Goal: Task Accomplishment & Management: Manage account settings

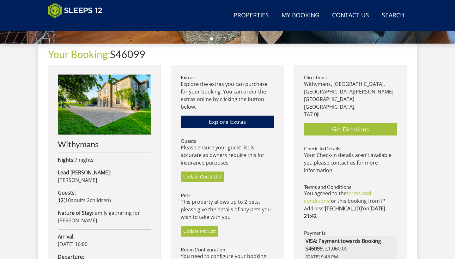
scroll to position [221, 0]
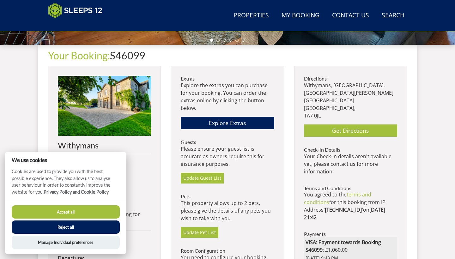
click at [107, 212] on button "Accept all" at bounding box center [66, 211] width 108 height 13
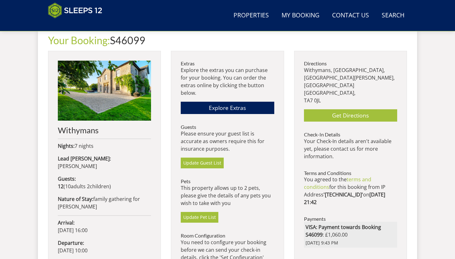
scroll to position [234, 0]
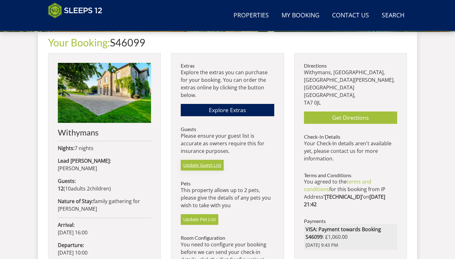
click at [206, 164] on link "Update Guest List" at bounding box center [202, 165] width 43 height 11
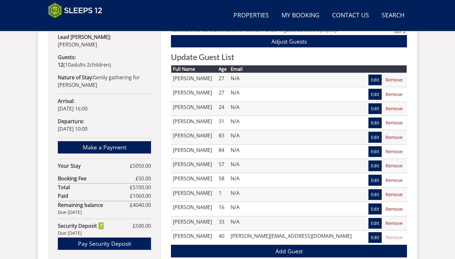
scroll to position [359, 0]
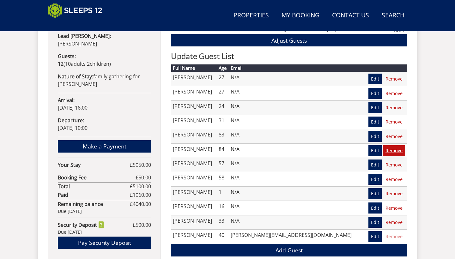
click at [393, 150] on link "Remove" at bounding box center [394, 150] width 22 height 11
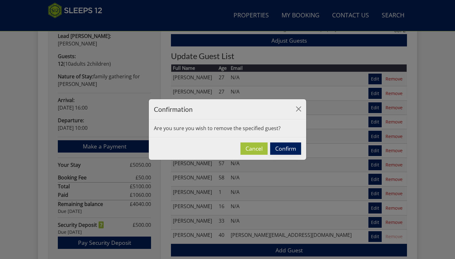
click at [282, 151] on button "Confirm" at bounding box center [285, 148] width 31 height 12
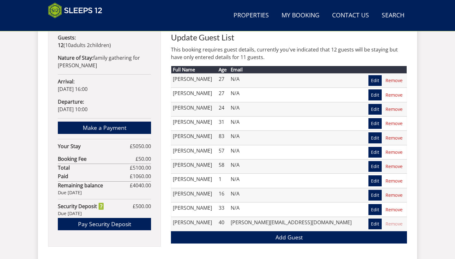
scroll to position [377, 0]
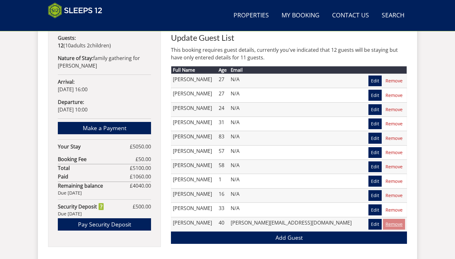
click at [393, 221] on link "Remove" at bounding box center [394, 224] width 22 height 11
click at [376, 224] on link "Edit" at bounding box center [374, 224] width 13 height 11
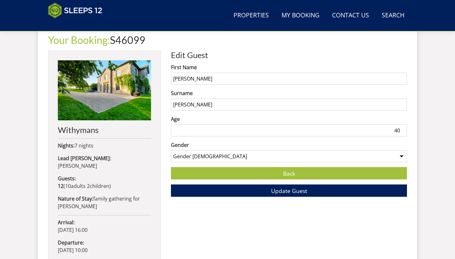
scroll to position [237, 0]
drag, startPoint x: 201, startPoint y: 79, endPoint x: 174, endPoint y: 77, distance: 26.6
click at [174, 77] on input "[PERSON_NAME]" at bounding box center [289, 79] width 236 height 12
click at [281, 179] on link "Back" at bounding box center [289, 173] width 236 height 12
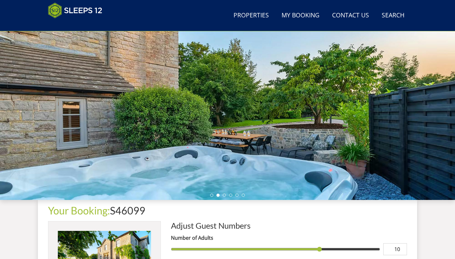
scroll to position [16, 0]
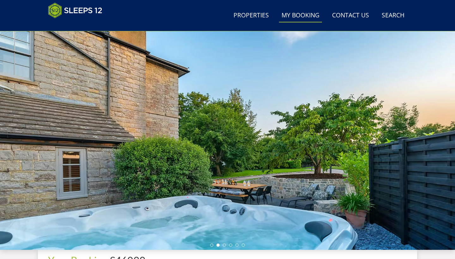
click at [297, 14] on link "My Booking" at bounding box center [300, 16] width 43 height 14
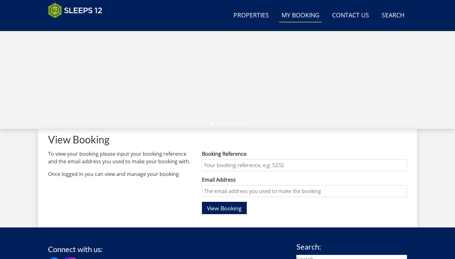
scroll to position [137, 0]
